Goal: Task Accomplishment & Management: Manage account settings

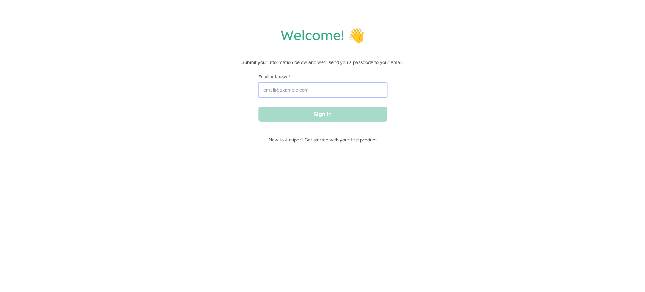
click at [283, 90] on input "Email Address *" at bounding box center [322, 89] width 128 height 15
type input "cecille@hellojuniper.com"
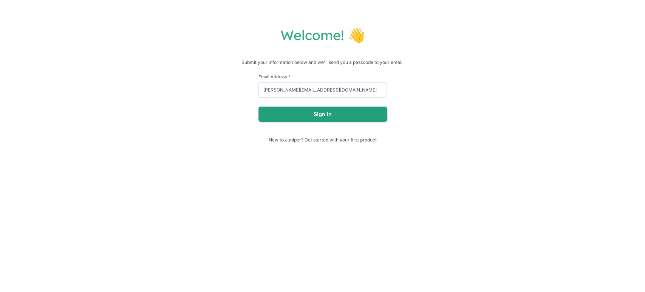
click at [306, 114] on button "Sign in" at bounding box center [322, 114] width 128 height 15
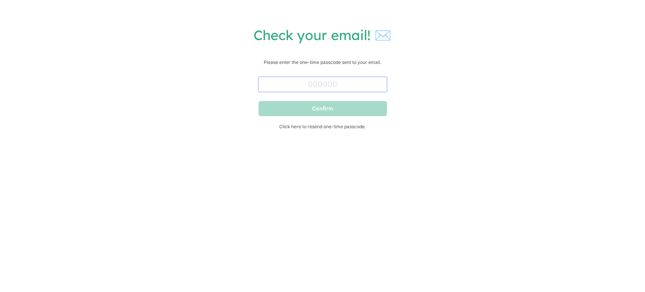
drag, startPoint x: 332, startPoint y: 78, endPoint x: 336, endPoint y: 83, distance: 6.1
click at [332, 78] on input "text" at bounding box center [322, 84] width 128 height 15
paste input "625487"
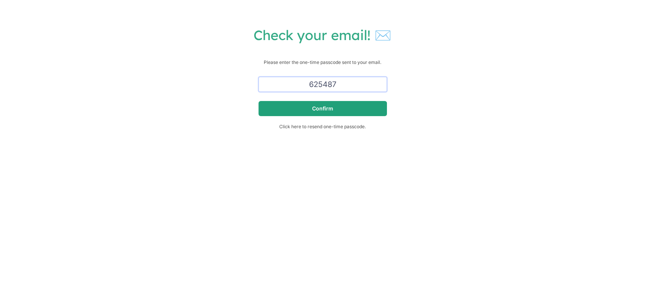
type input "625487"
click at [279, 110] on button "Confirm" at bounding box center [322, 108] width 128 height 15
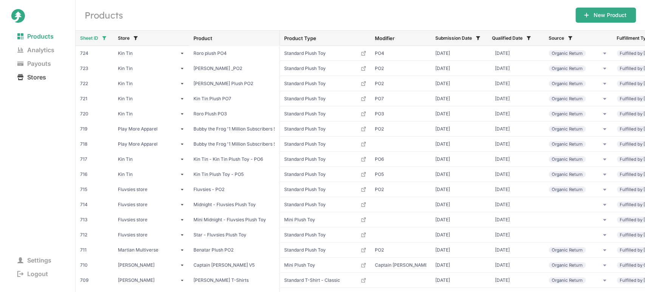
click at [45, 75] on span "Stores" at bounding box center [31, 77] width 41 height 11
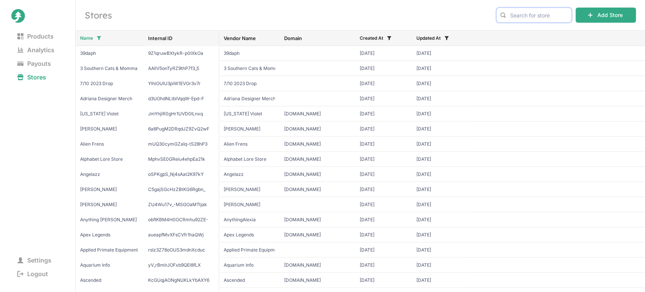
click at [522, 13] on input "text" at bounding box center [534, 15] width 76 height 15
click at [535, 15] on input "text" at bounding box center [534, 15] width 76 height 15
click at [532, 30] on span "Jaiden Animations" at bounding box center [534, 31] width 63 height 8
click at [540, 14] on input "jaide" at bounding box center [534, 15] width 76 height 15
click at [512, 32] on span "Jaiden Animations" at bounding box center [534, 31] width 63 height 8
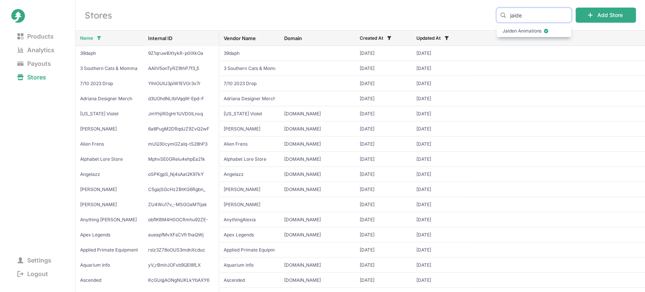
click at [539, 18] on input "jaide" at bounding box center [534, 15] width 76 height 15
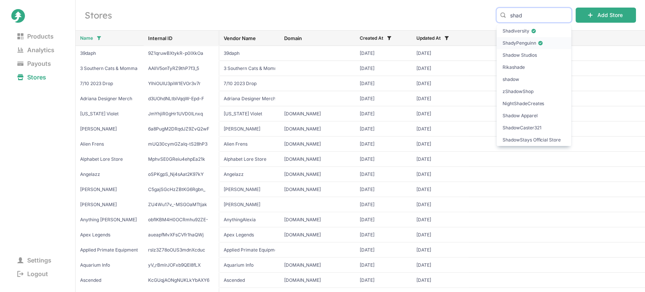
type input "shad"
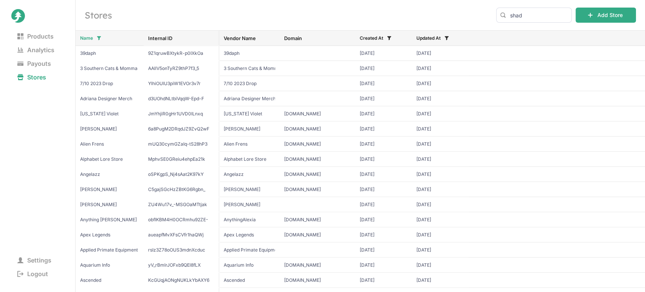
click at [508, 42] on span "ShadyPenguinn" at bounding box center [534, 43] width 63 height 8
click at [36, 273] on span "Logout" at bounding box center [32, 273] width 43 height 11
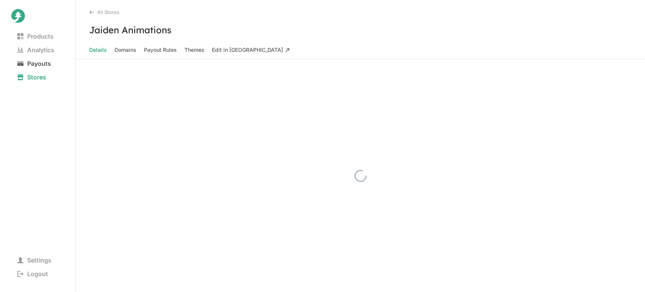
click at [39, 63] on span "Payouts" at bounding box center [34, 63] width 46 height 11
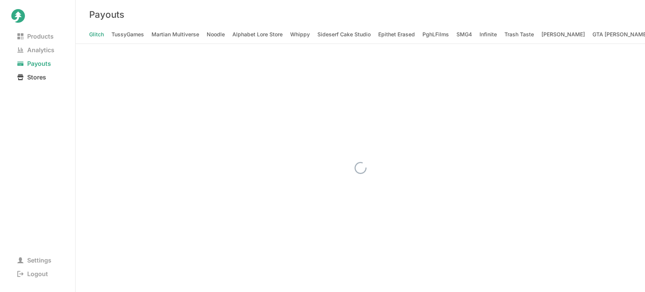
click at [39, 76] on span "Stores" at bounding box center [31, 77] width 41 height 11
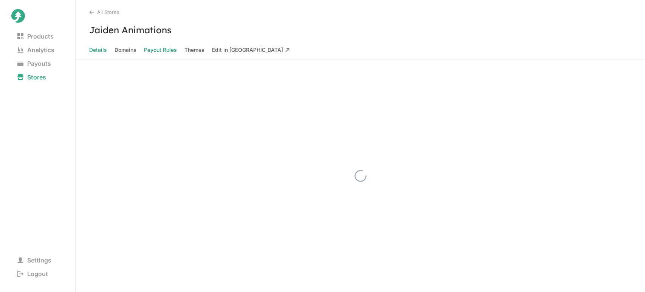
click at [161, 51] on Rules "Payout Rules" at bounding box center [160, 50] width 33 height 11
click at [162, 49] on Rules "Payout Rules" at bounding box center [160, 50] width 33 height 11
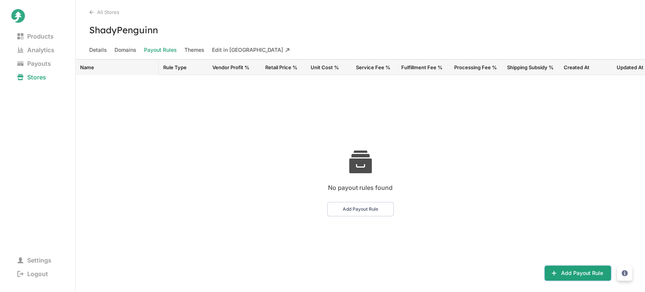
click at [555, 271] on icon at bounding box center [554, 273] width 6 height 6
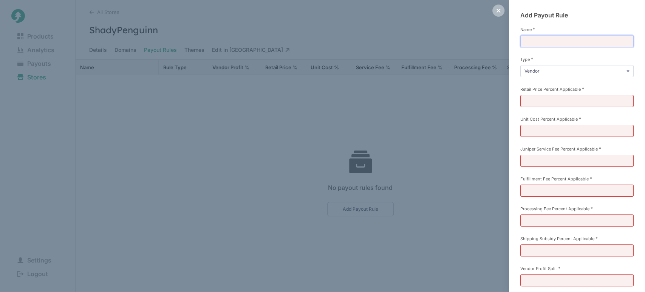
click at [532, 38] on input "Name *" at bounding box center [576, 41] width 113 height 12
type input "Royalty (35%)"
click at [532, 97] on input "Retail Price Percent Applicable *" at bounding box center [576, 101] width 113 height 12
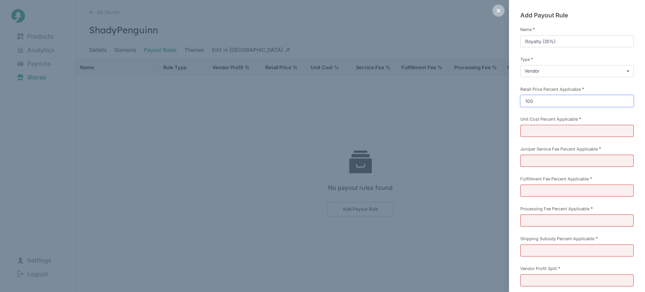
type input "100"
click at [535, 127] on input "Unit Cost Percent Applicable *" at bounding box center [576, 131] width 113 height 12
type input "0"
click at [532, 158] on input "Juniper Service Fee Percent Applicable *" at bounding box center [576, 161] width 113 height 12
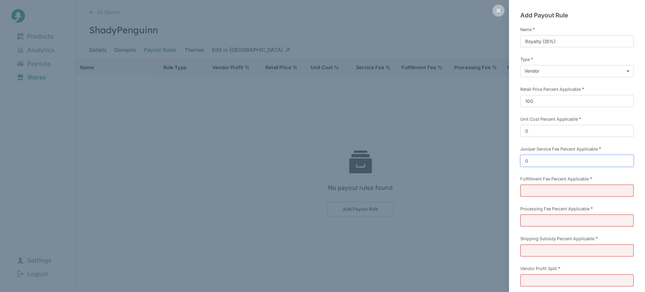
type input "0"
click at [533, 189] on input "Fulfillment Fee Percent Applicable *" at bounding box center [576, 190] width 113 height 12
type input "0"
click at [531, 220] on input "Processing Fee Percent Applicable *" at bounding box center [576, 220] width 113 height 12
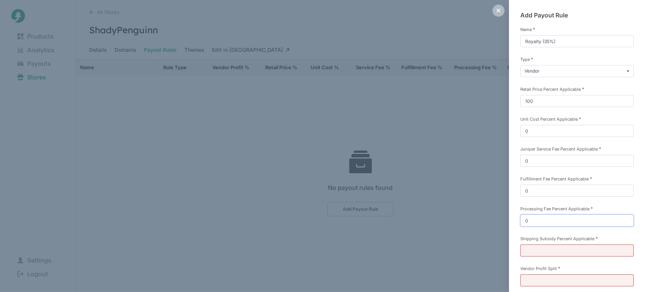
type input "0"
click at [532, 246] on input "Shipping Subsidy Percent Applicable *" at bounding box center [576, 250] width 113 height 12
type input "100"
click at [538, 278] on input "Vendor Profit Split *" at bounding box center [576, 280] width 113 height 12
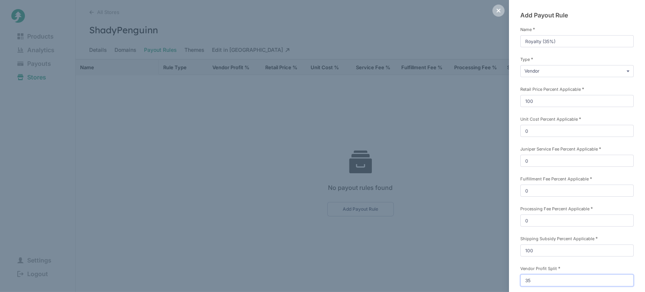
type input "35"
click at [516, 256] on div "Add Payout Rule Name * Royalty (35%) Type * Vendor Commission Referral Retail P…" at bounding box center [577, 173] width 136 height 347
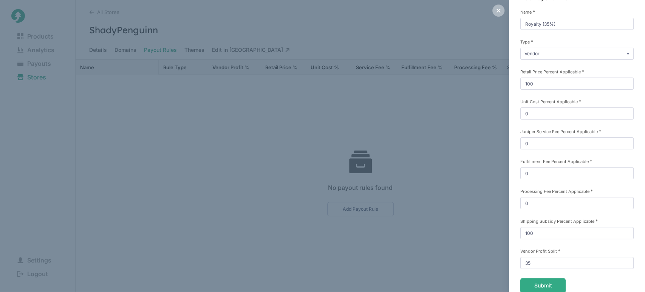
scroll to position [53, 0]
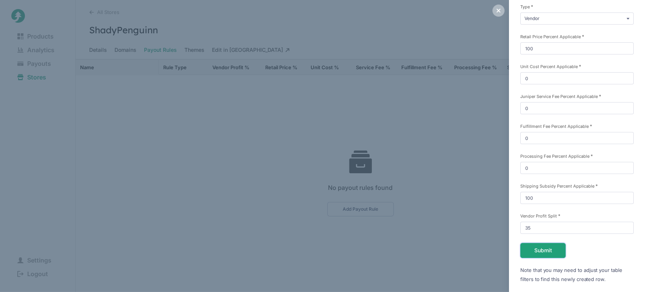
click at [530, 247] on button "Submit" at bounding box center [542, 250] width 45 height 15
